Goal: Navigation & Orientation: Find specific page/section

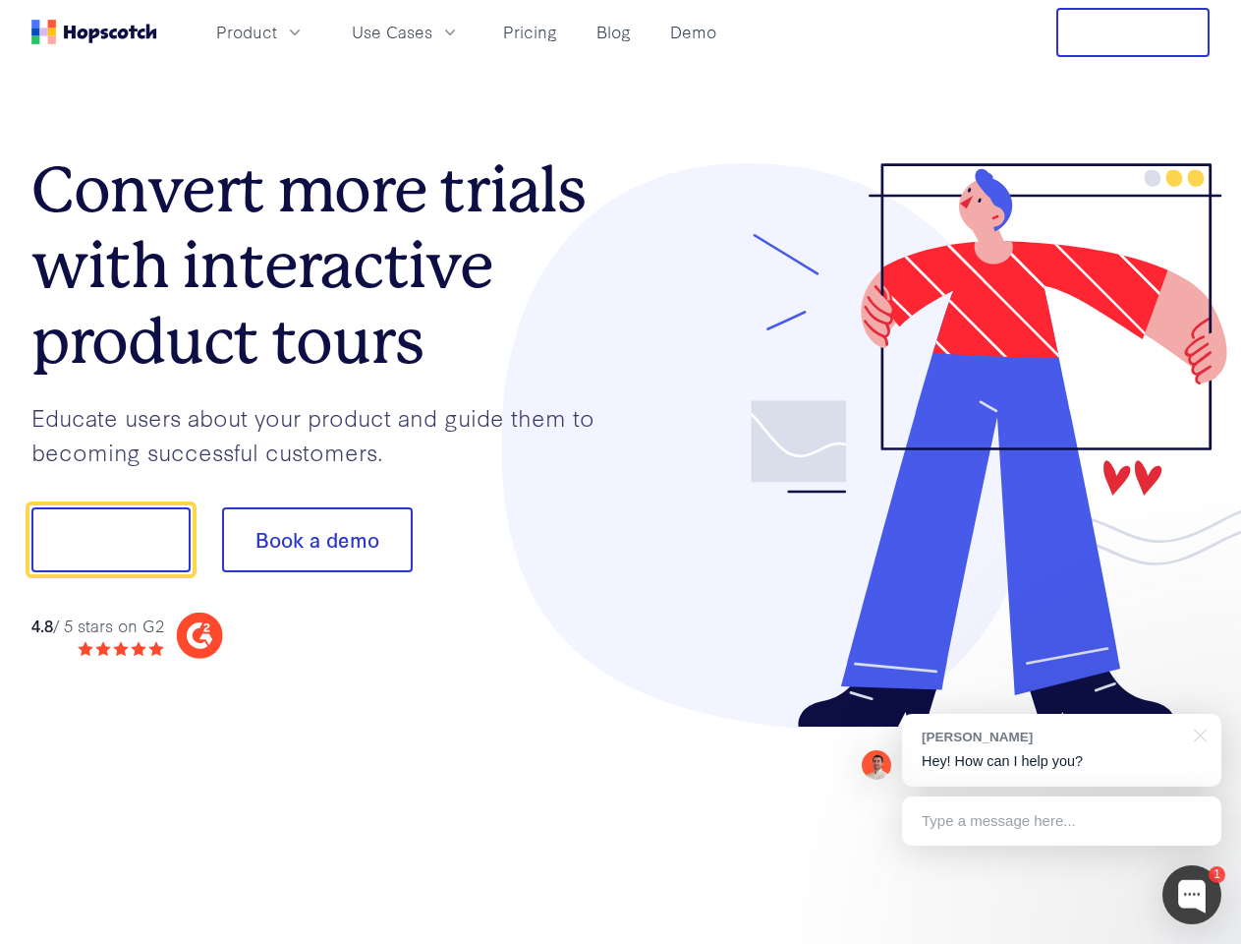
click at [621, 472] on div at bounding box center [916, 445] width 590 height 565
click at [277, 31] on span "Product" at bounding box center [246, 32] width 61 height 25
click at [432, 31] on span "Use Cases" at bounding box center [392, 32] width 81 height 25
click at [1133, 32] on button "Free Trial" at bounding box center [1133, 32] width 153 height 49
click at [110, 540] on button "Show me!" at bounding box center [110, 539] width 159 height 65
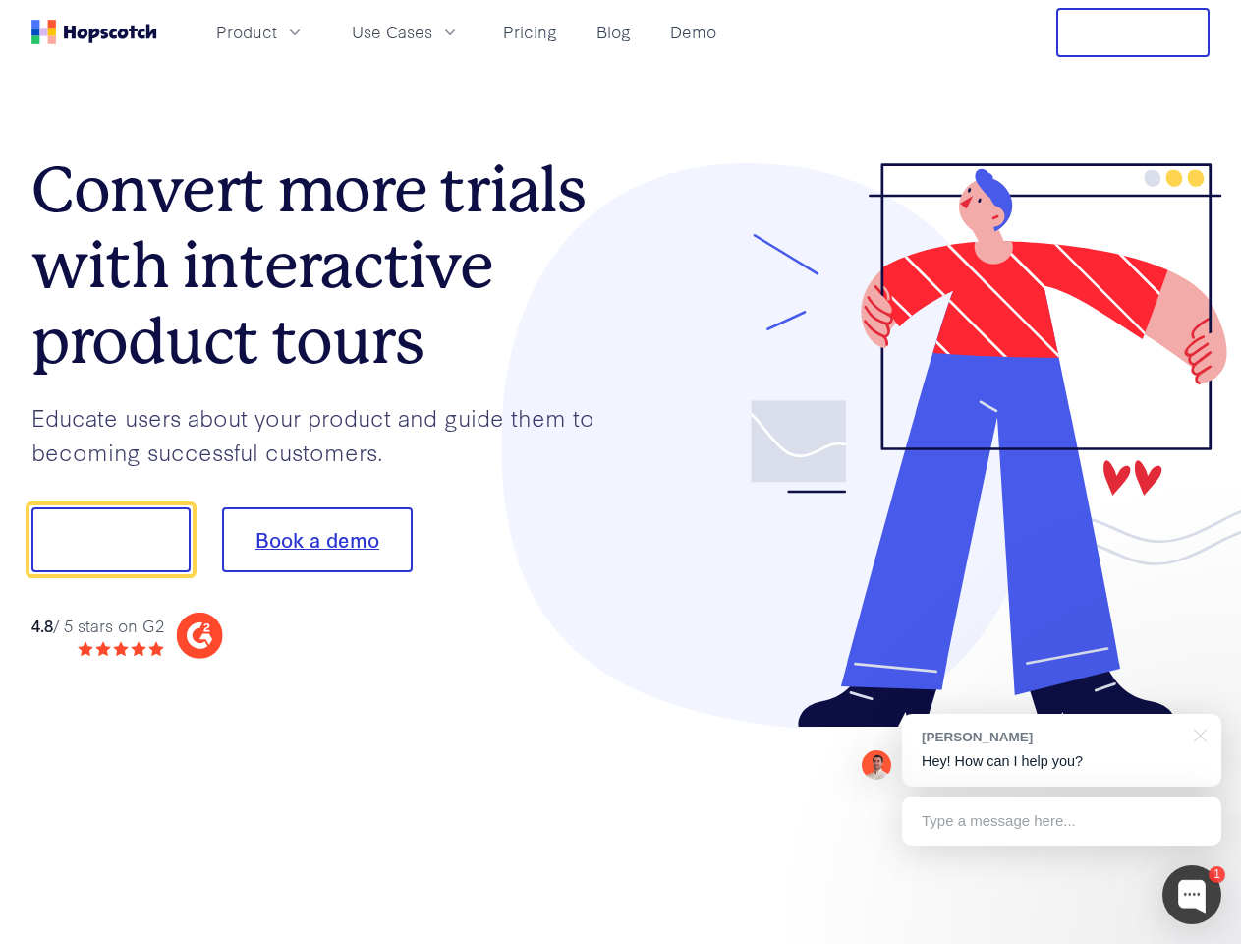
click at [316, 540] on button "Book a demo" at bounding box center [317, 539] width 191 height 65
click at [1192, 894] on div at bounding box center [1192, 894] width 59 height 59
click at [1061, 750] on div "[PERSON_NAME] Hey! How can I help you?" at bounding box center [1061, 750] width 319 height 73
click at [1197, 733] on div at bounding box center [1037, 537] width 369 height 656
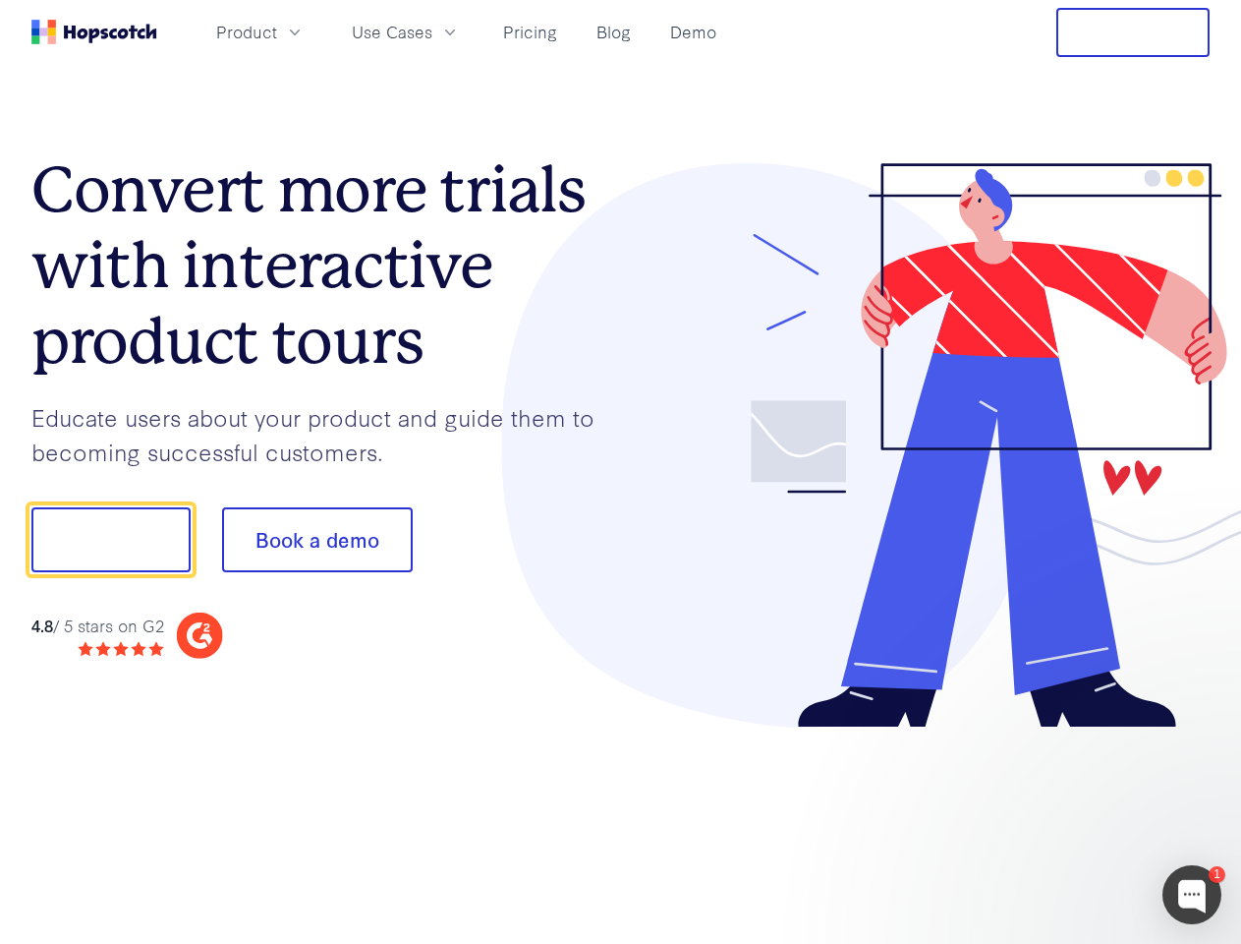
click at [1061, 821] on div at bounding box center [1037, 537] width 369 height 656
